Goal: Task Accomplishment & Management: Manage account settings

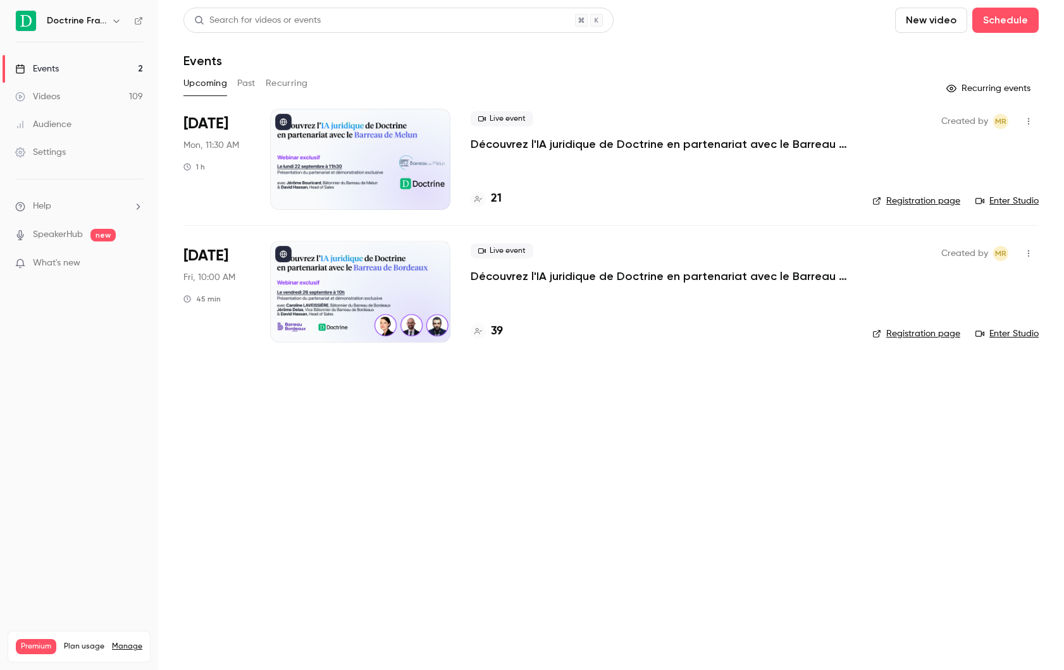
click at [487, 326] on div "39" at bounding box center [486, 331] width 32 height 17
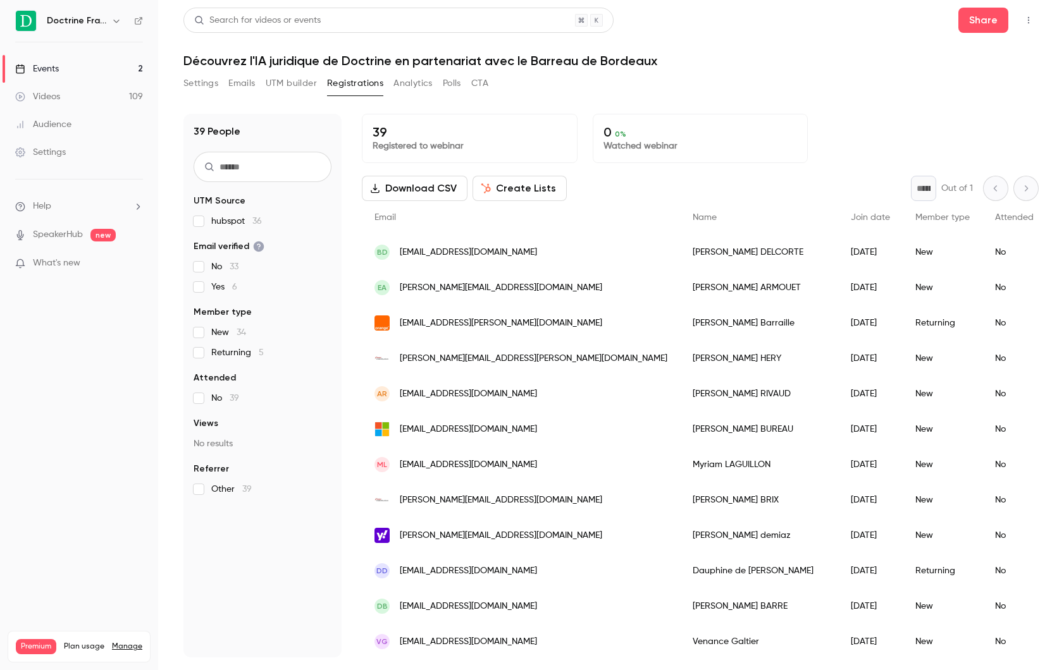
click at [245, 84] on button "Emails" at bounding box center [241, 83] width 27 height 20
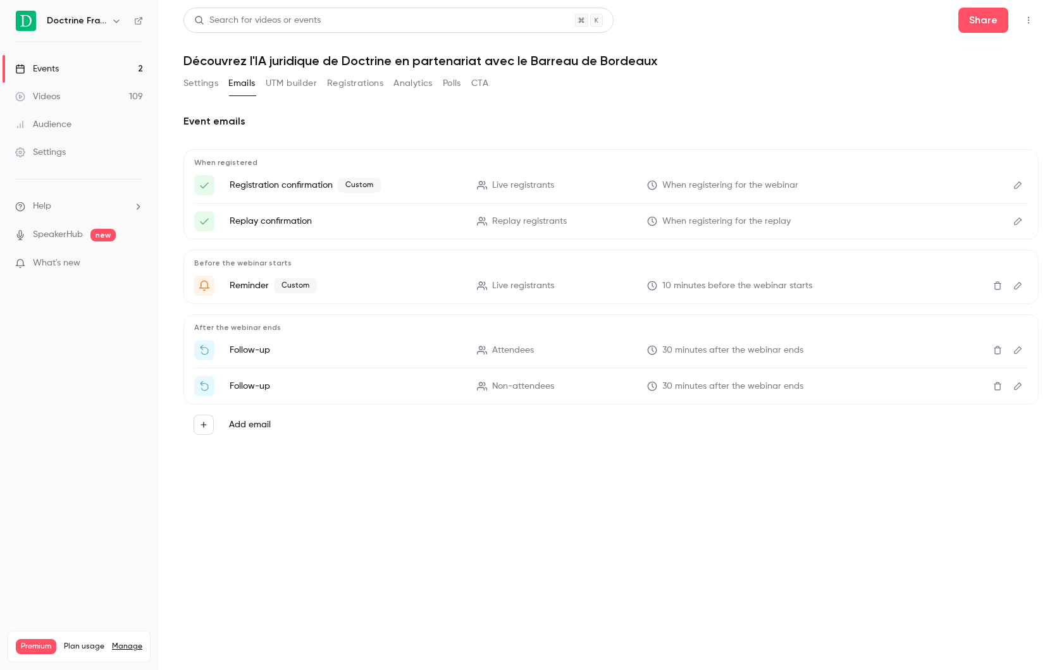
click at [216, 87] on button "Settings" at bounding box center [200, 83] width 35 height 20
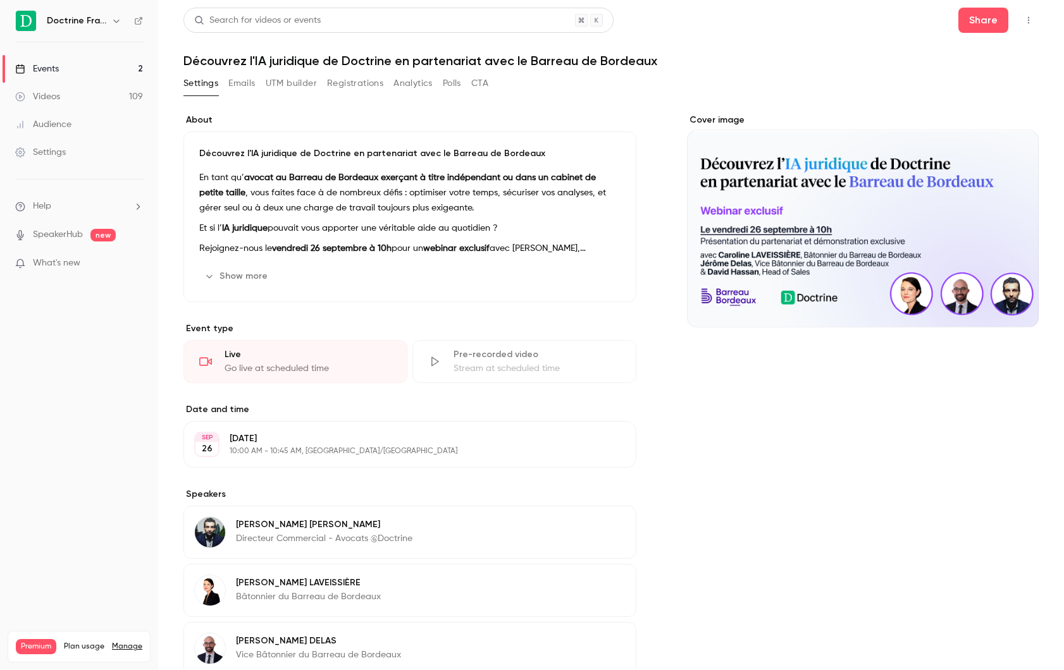
click at [236, 80] on button "Emails" at bounding box center [241, 83] width 27 height 20
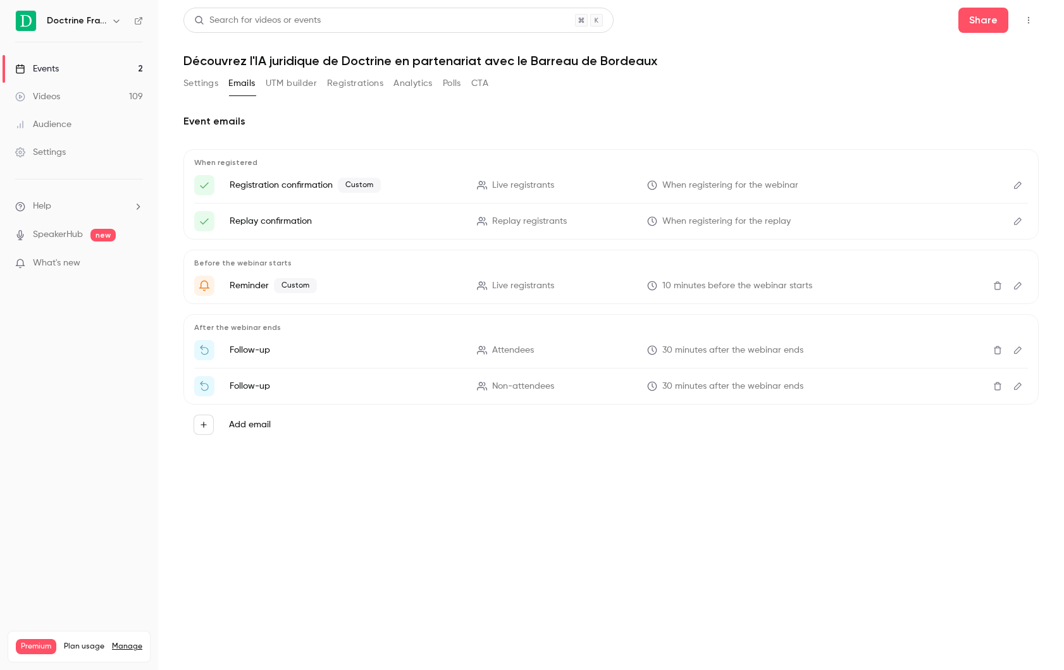
click at [328, 80] on button "Registrations" at bounding box center [355, 83] width 56 height 20
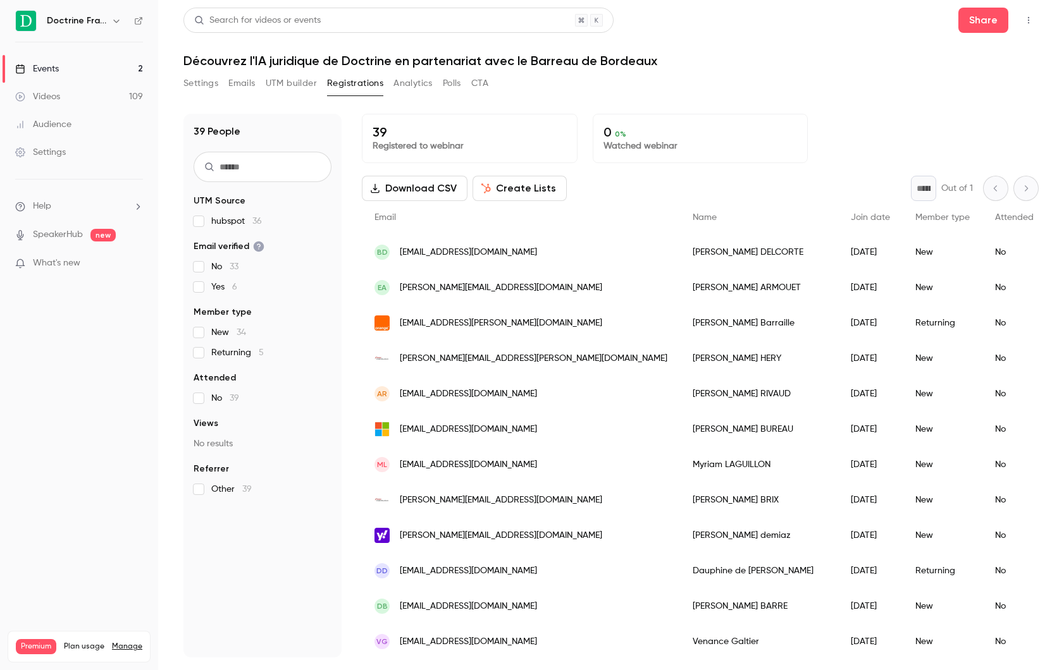
click at [496, 185] on button "Create Lists" at bounding box center [519, 188] width 94 height 25
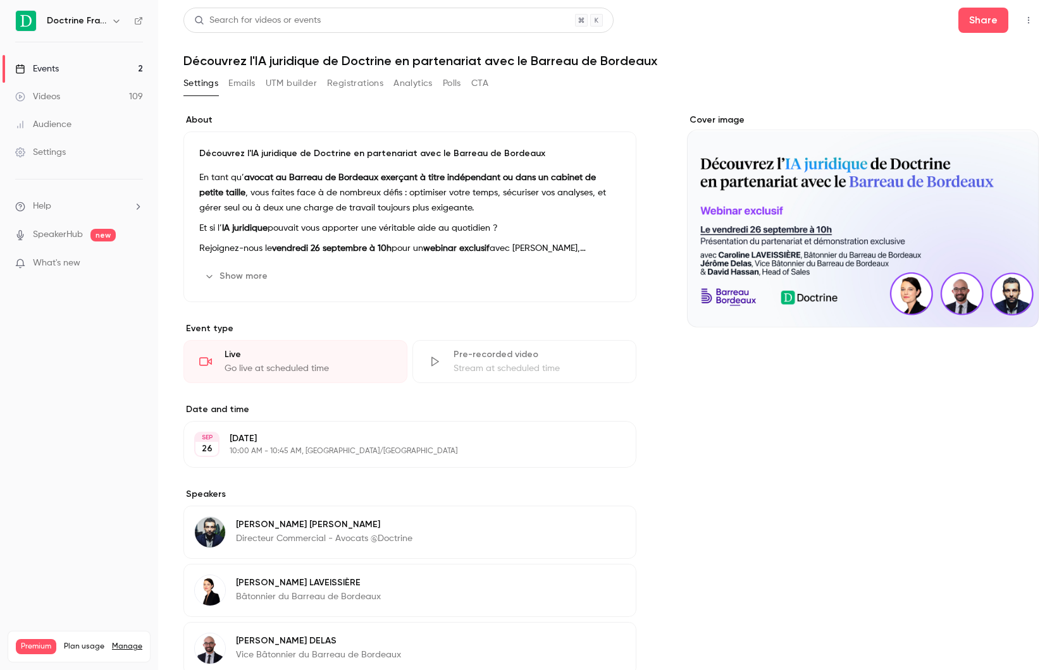
click at [355, 91] on button "Registrations" at bounding box center [355, 83] width 56 height 20
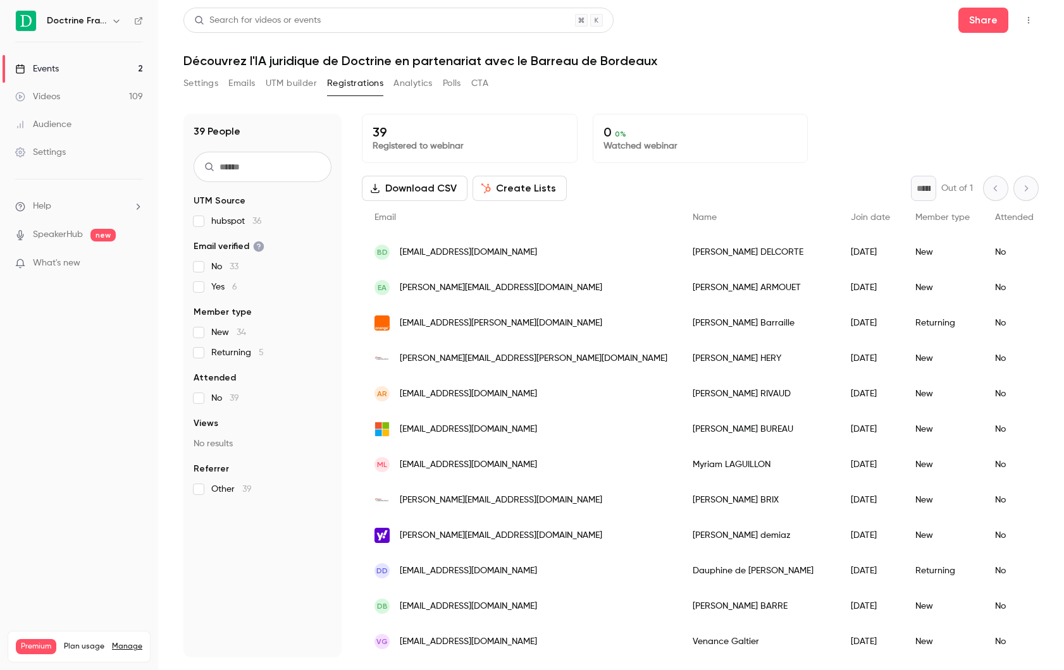
click at [208, 82] on button "Settings" at bounding box center [200, 83] width 35 height 20
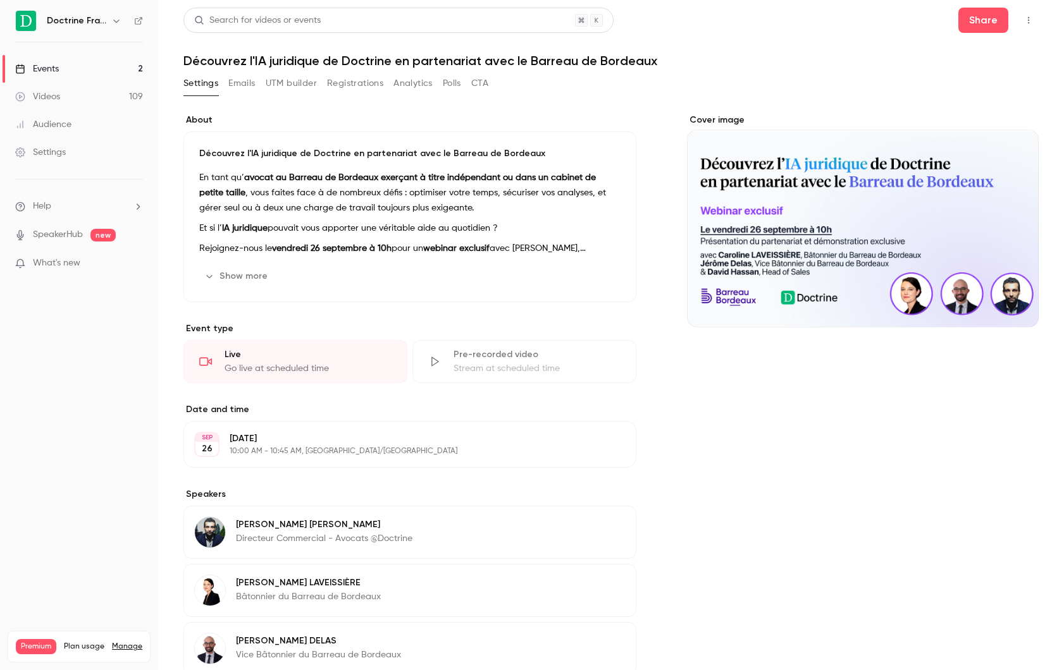
click at [233, 80] on button "Emails" at bounding box center [241, 83] width 27 height 20
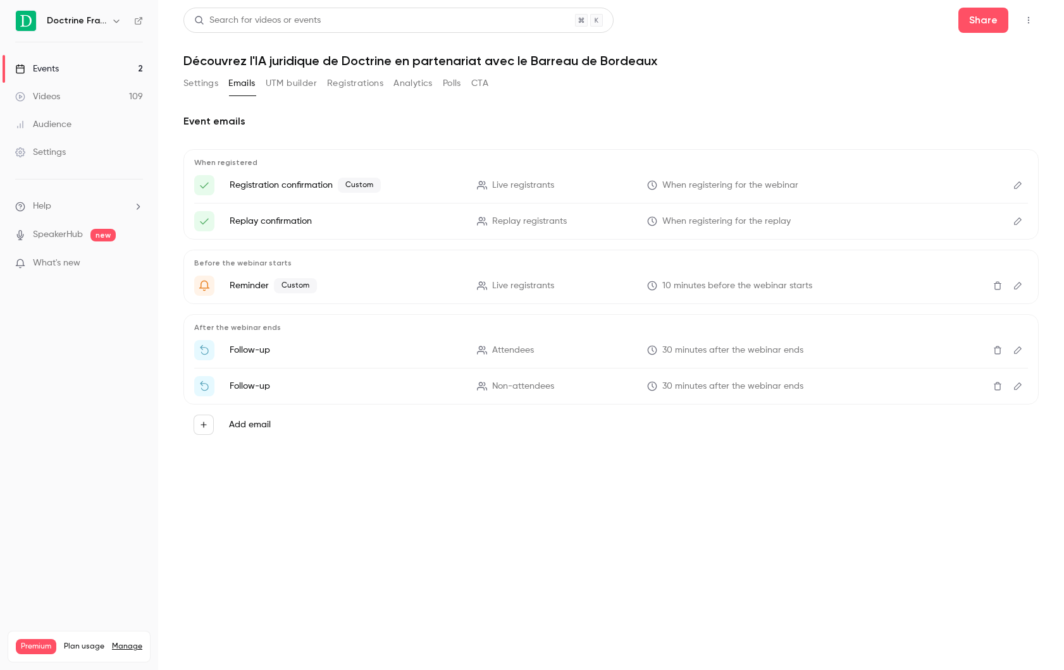
click at [346, 83] on button "Registrations" at bounding box center [355, 83] width 56 height 20
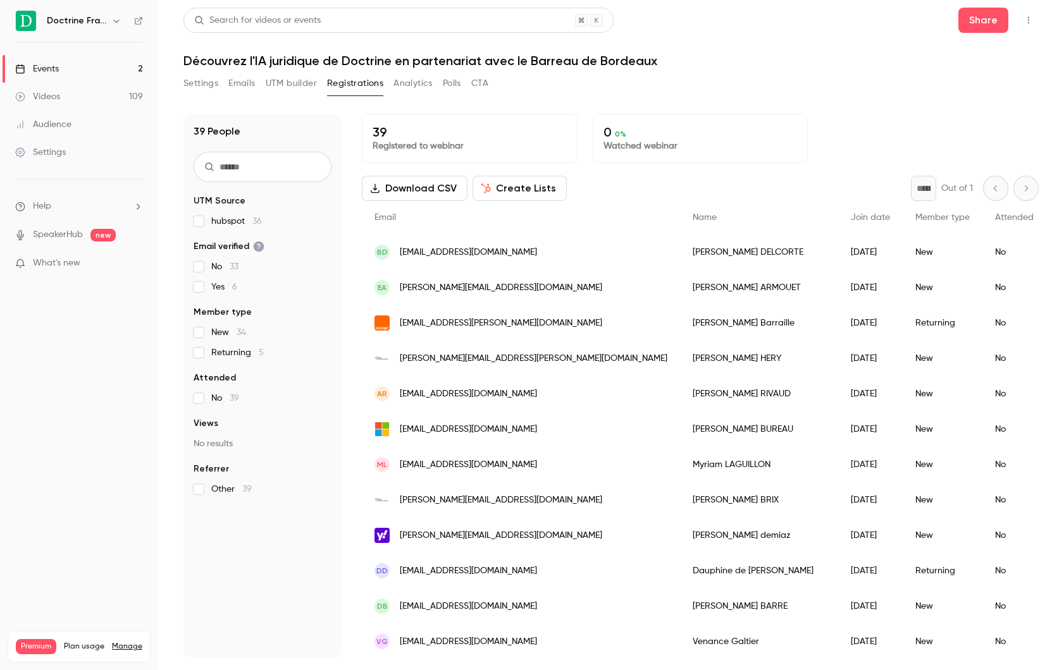
click at [441, 181] on button "Download CSV" at bounding box center [415, 188] width 106 height 25
click at [507, 184] on button "Create Lists" at bounding box center [519, 188] width 94 height 25
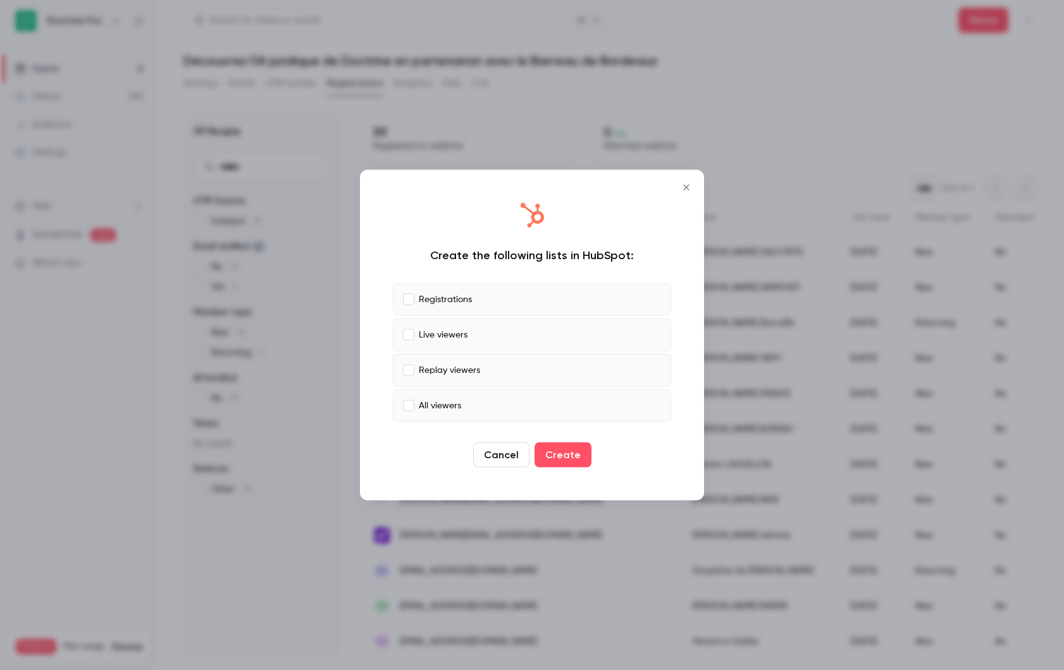
click at [460, 333] on p "Live viewers" at bounding box center [443, 334] width 49 height 13
click at [460, 377] on label "Replay viewers" at bounding box center [532, 370] width 278 height 33
click at [453, 415] on label "All viewers" at bounding box center [532, 405] width 278 height 33
click at [544, 450] on button "Create" at bounding box center [562, 455] width 57 height 25
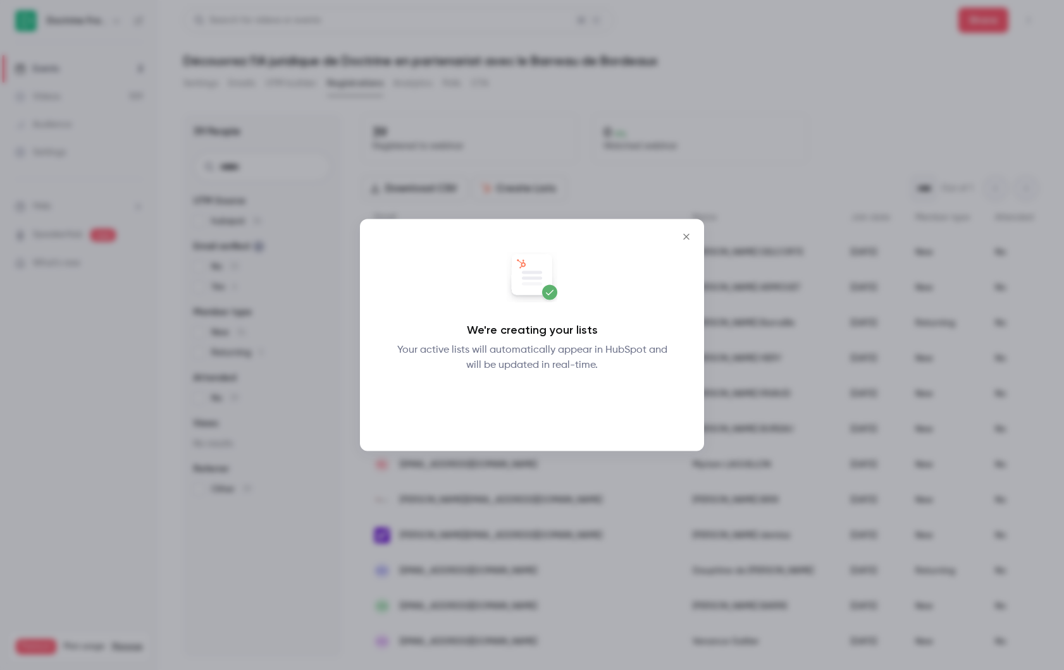
click at [526, 396] on button "Okay" at bounding box center [532, 405] width 46 height 25
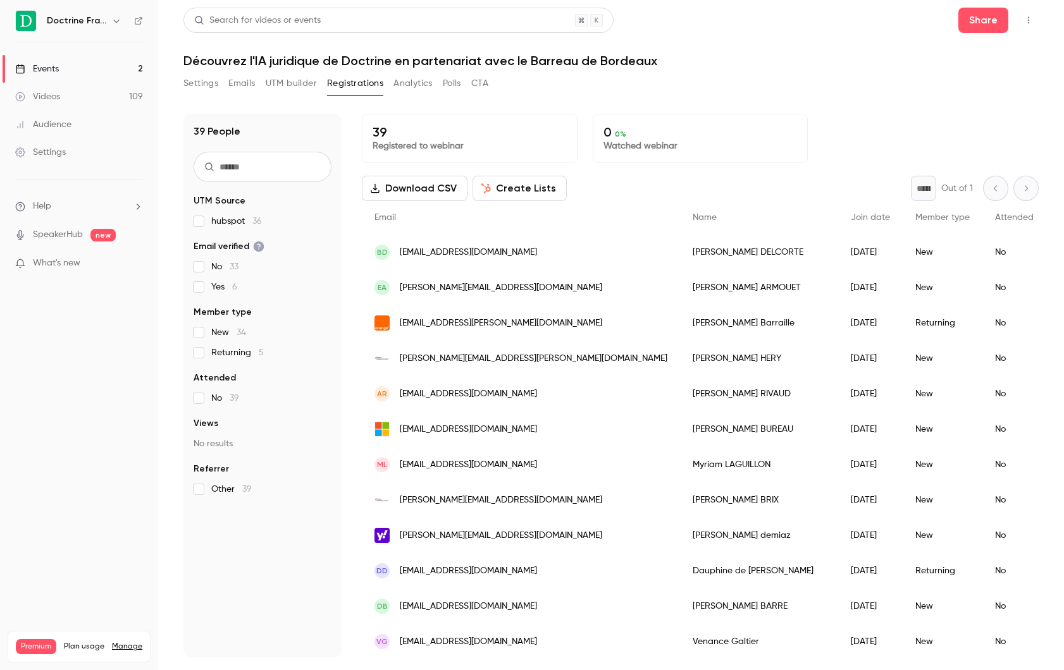
click at [201, 88] on button "Settings" at bounding box center [200, 83] width 35 height 20
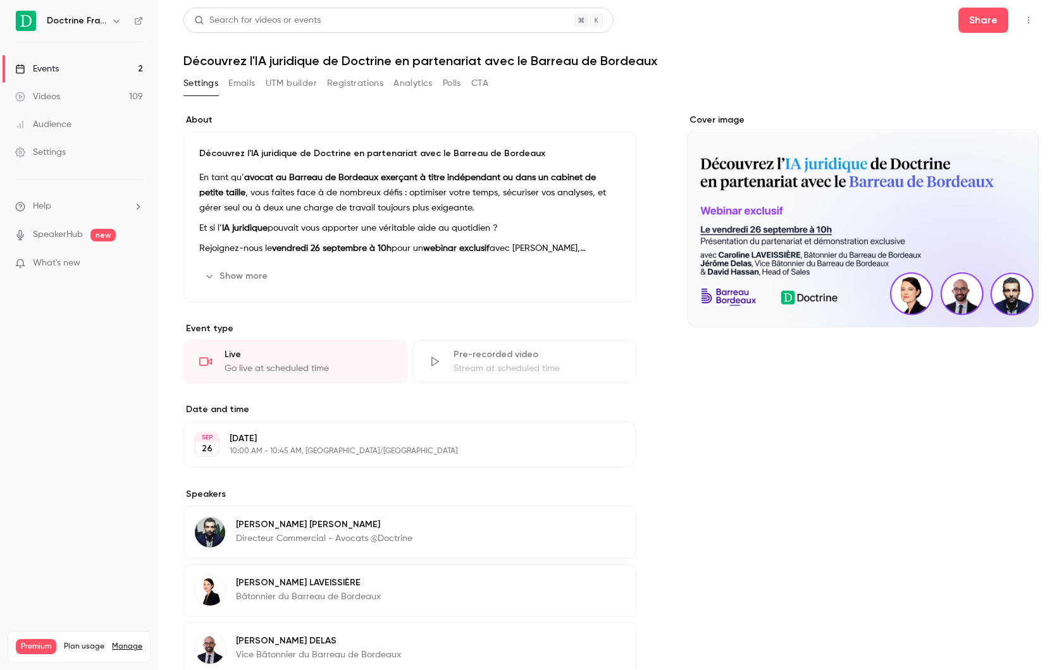
click at [243, 273] on button "Show more" at bounding box center [237, 276] width 76 height 20
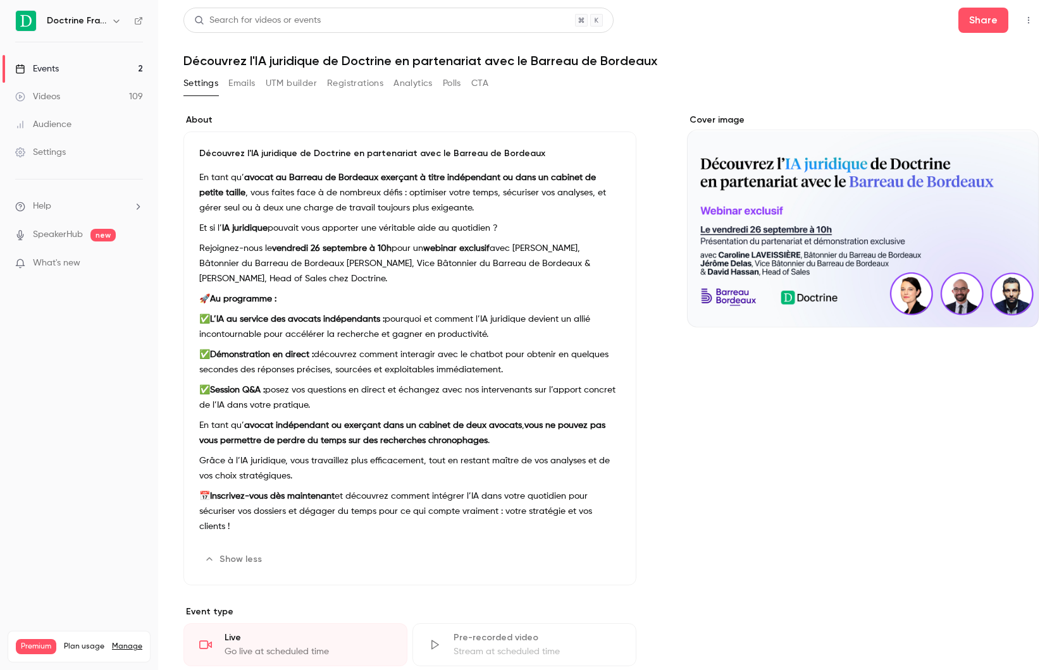
click at [305, 224] on p "Et si l’ IA juridique pouvait vous apporter une véritable aide au quotidien ?" at bounding box center [409, 228] width 421 height 15
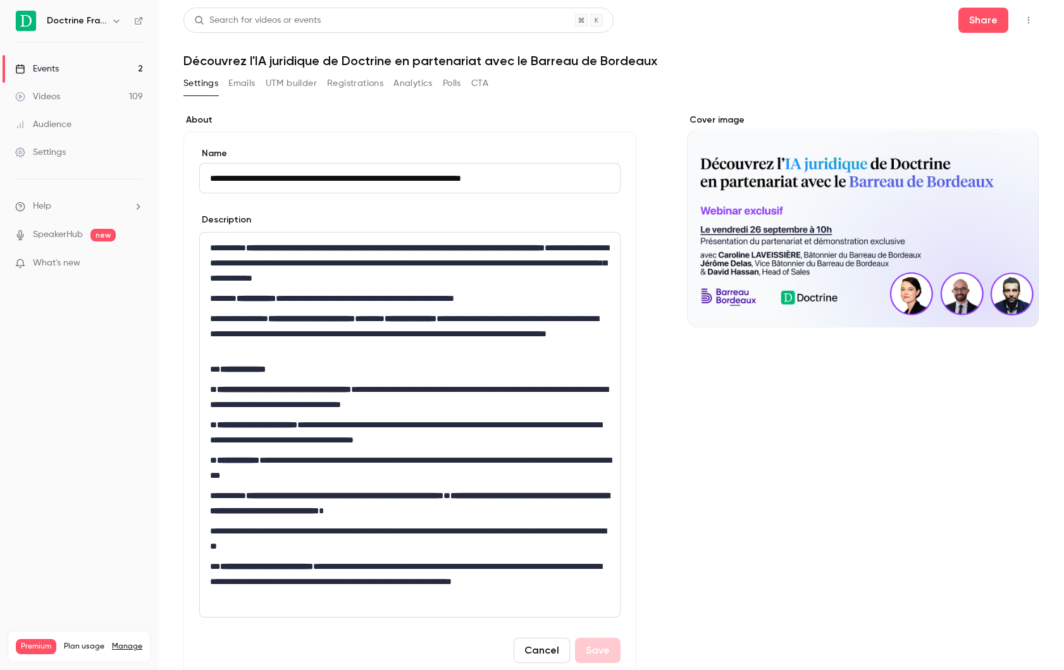
click at [298, 280] on p "**********" at bounding box center [410, 263] width 400 height 46
click at [307, 181] on input "**********" at bounding box center [409, 178] width 421 height 30
click at [966, 18] on button "Share" at bounding box center [983, 20] width 50 height 25
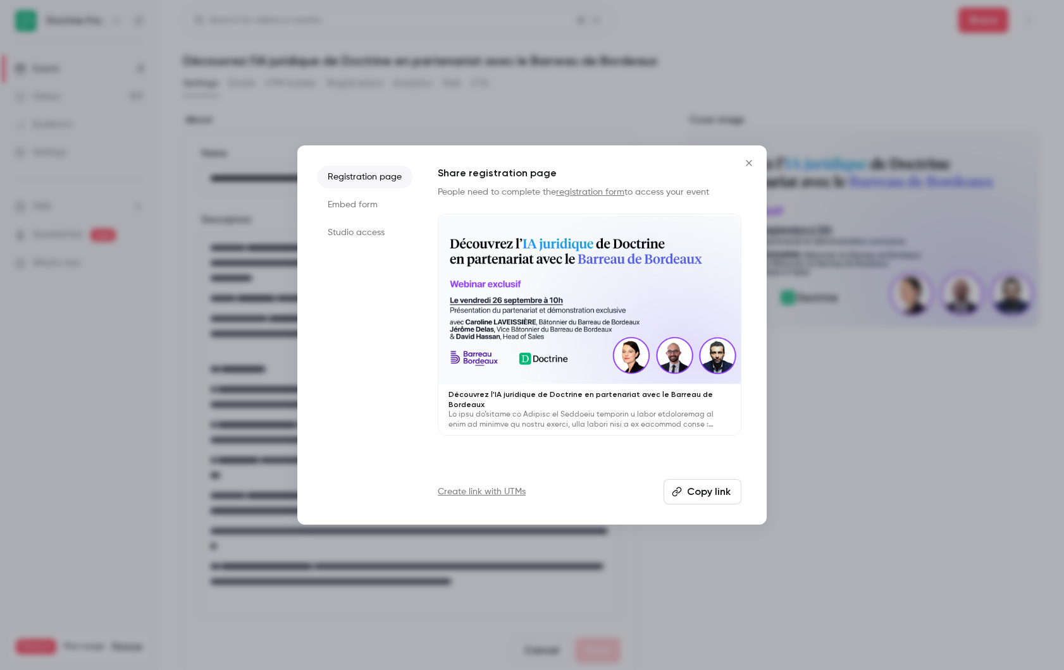
click at [752, 164] on icon "Close" at bounding box center [748, 163] width 15 height 10
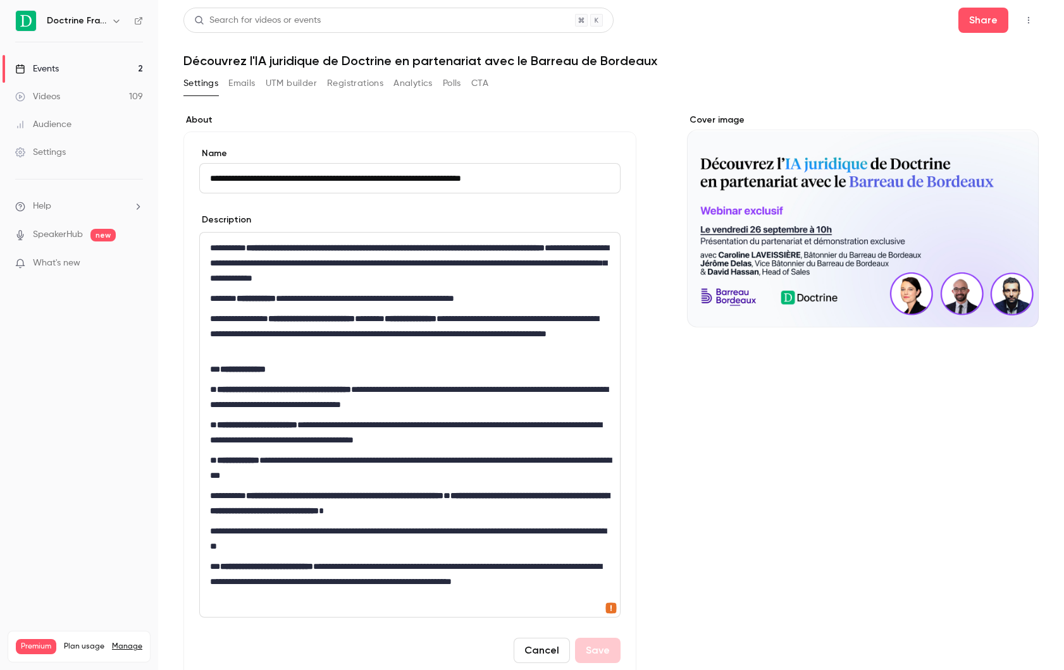
click at [340, 78] on button "Registrations" at bounding box center [355, 83] width 56 height 20
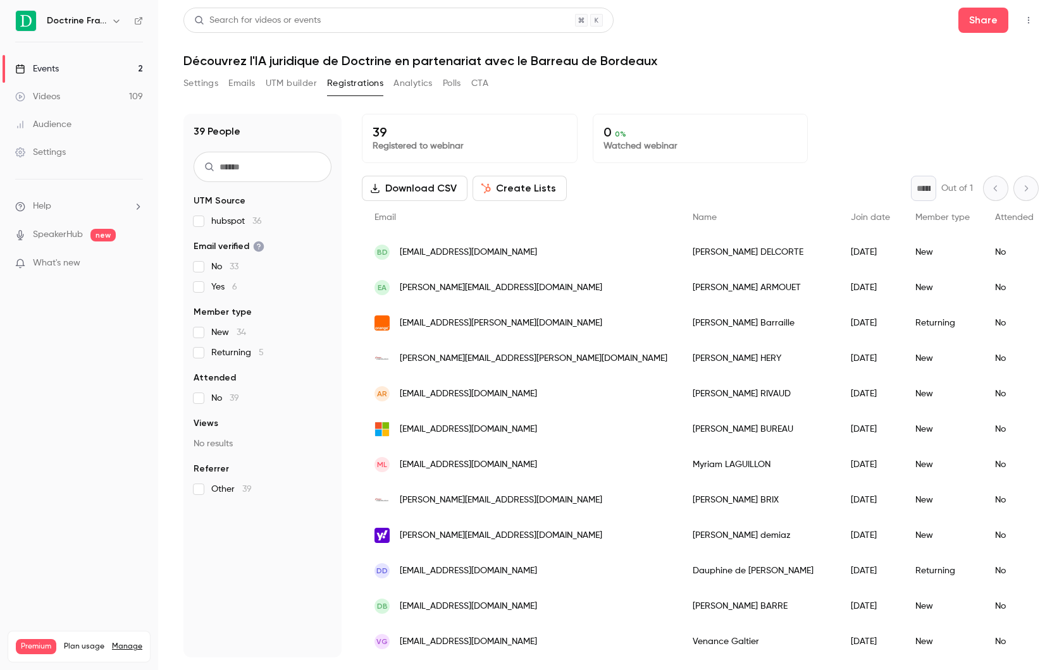
click at [202, 85] on button "Settings" at bounding box center [200, 83] width 35 height 20
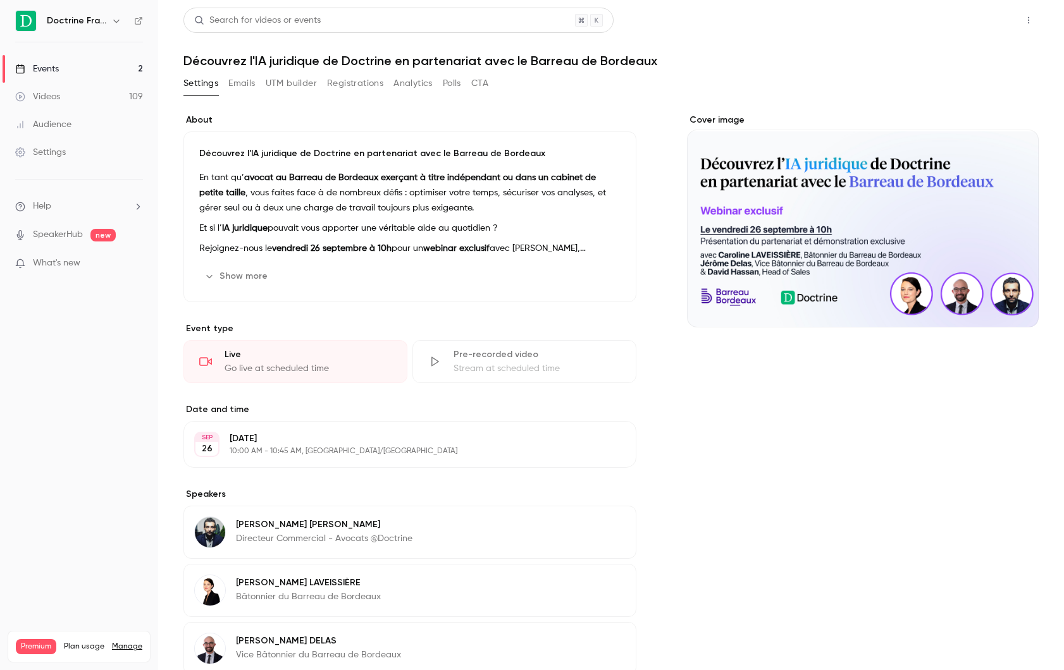
click at [973, 19] on button "Share" at bounding box center [983, 20] width 50 height 25
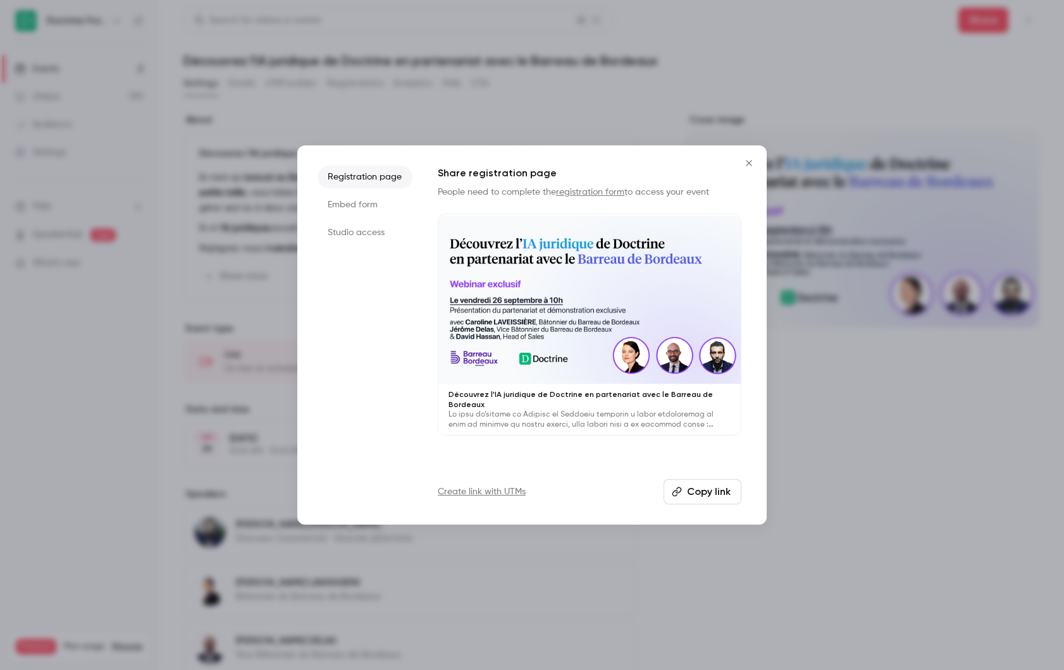
click at [355, 209] on li "Embed form" at bounding box center [364, 204] width 95 height 23
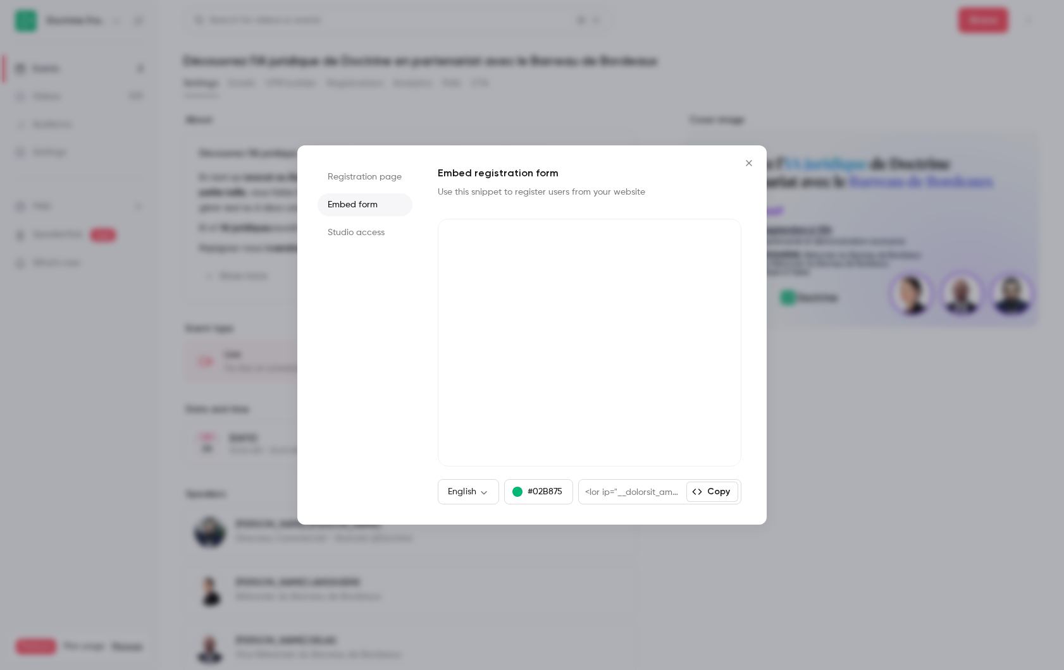
click at [355, 170] on li "Registration page" at bounding box center [364, 177] width 95 height 23
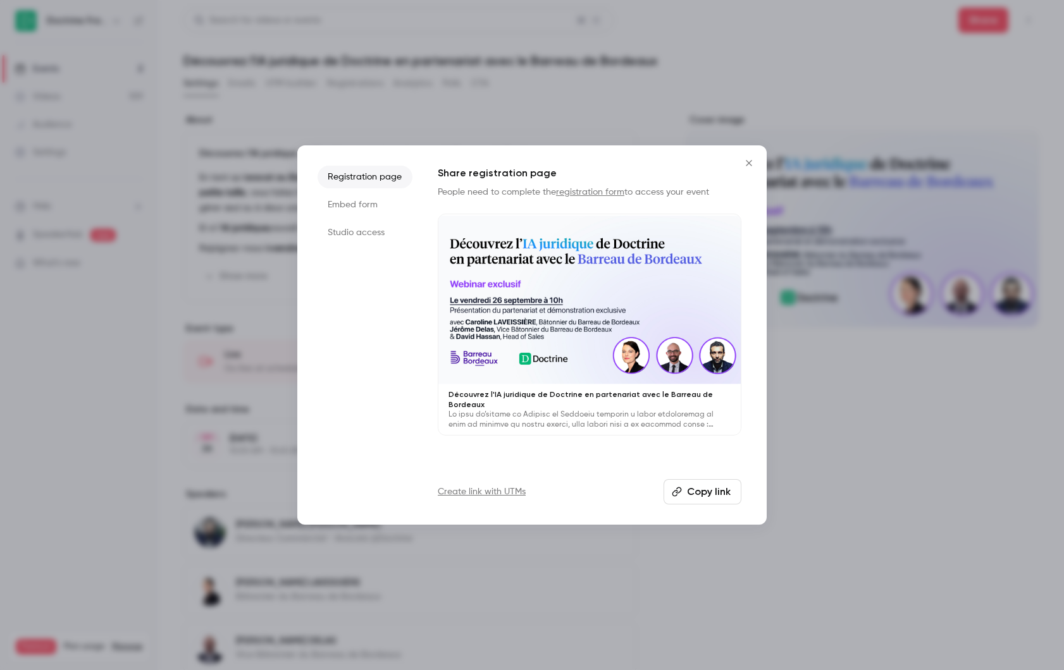
click at [710, 480] on button "Copy link" at bounding box center [702, 491] width 78 height 25
click at [501, 492] on link "Create link with UTMs" at bounding box center [482, 492] width 88 height 13
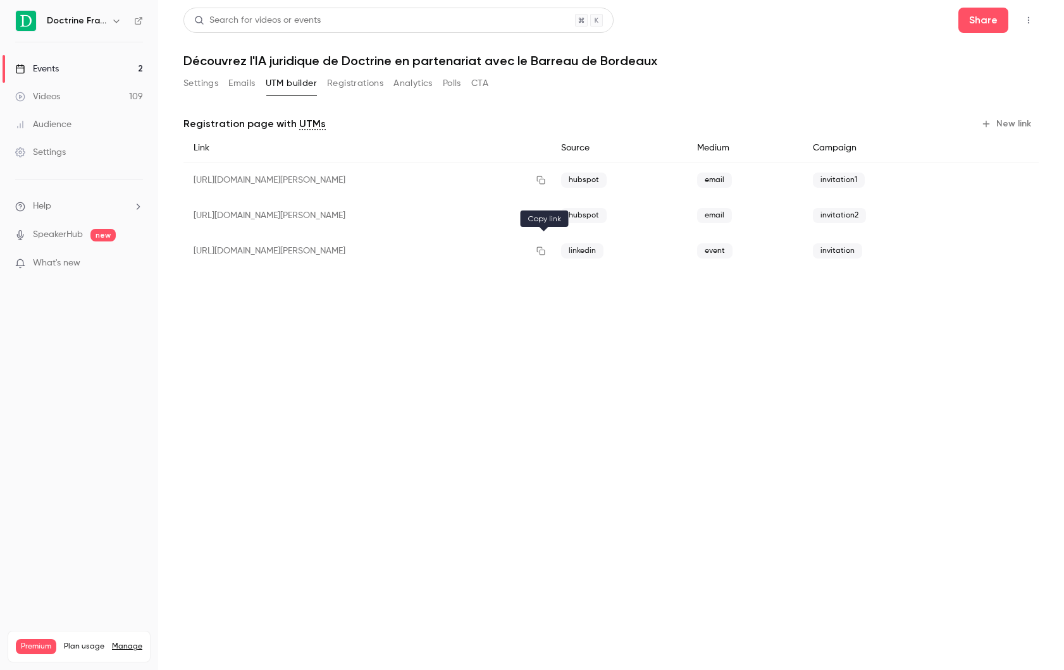
click at [539, 247] on icon "button" at bounding box center [540, 251] width 8 height 8
click at [542, 217] on icon "button" at bounding box center [540, 216] width 8 height 8
